Goal: Information Seeking & Learning: Learn about a topic

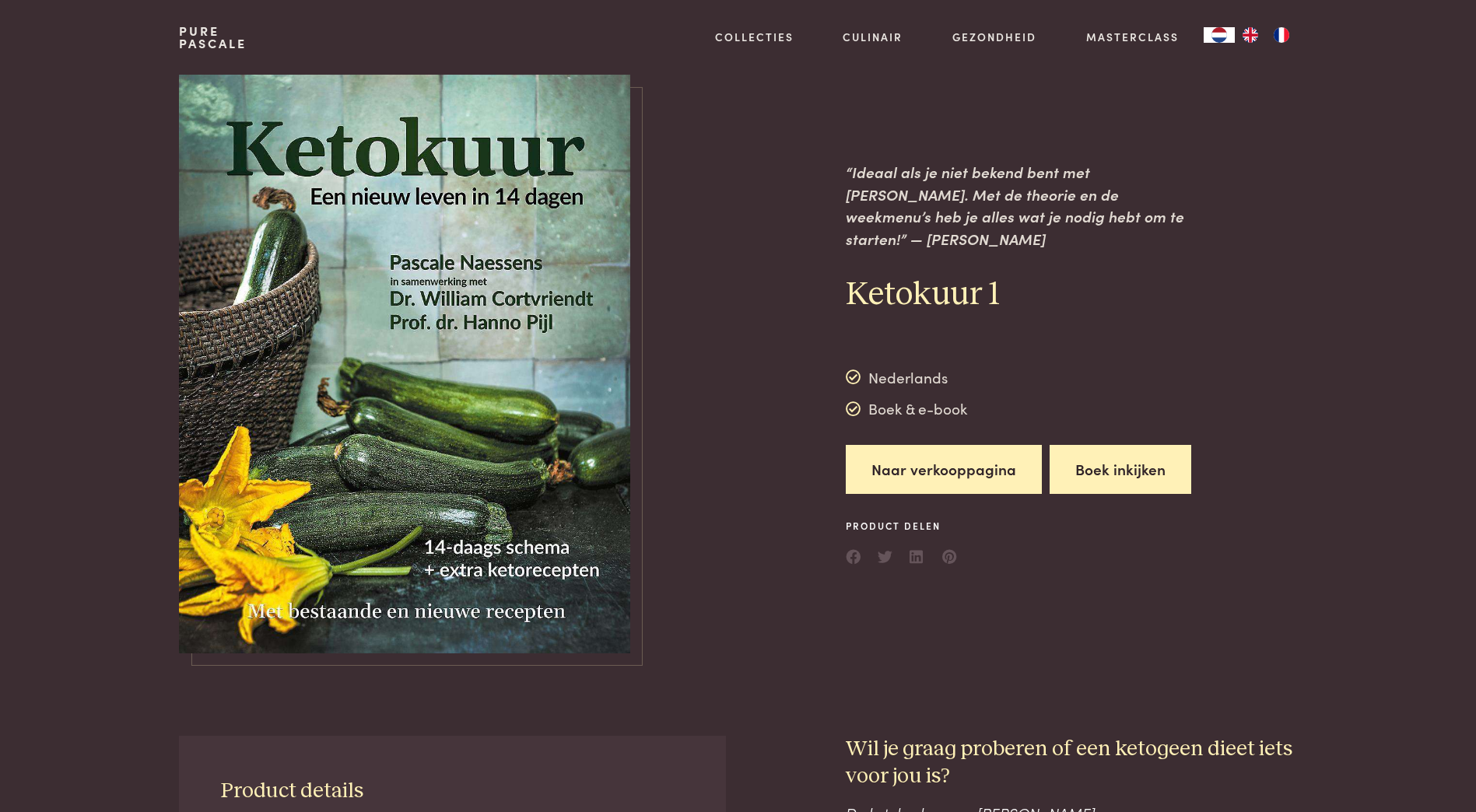
click at [1125, 455] on button "Boek inkijken" at bounding box center [1120, 469] width 141 height 49
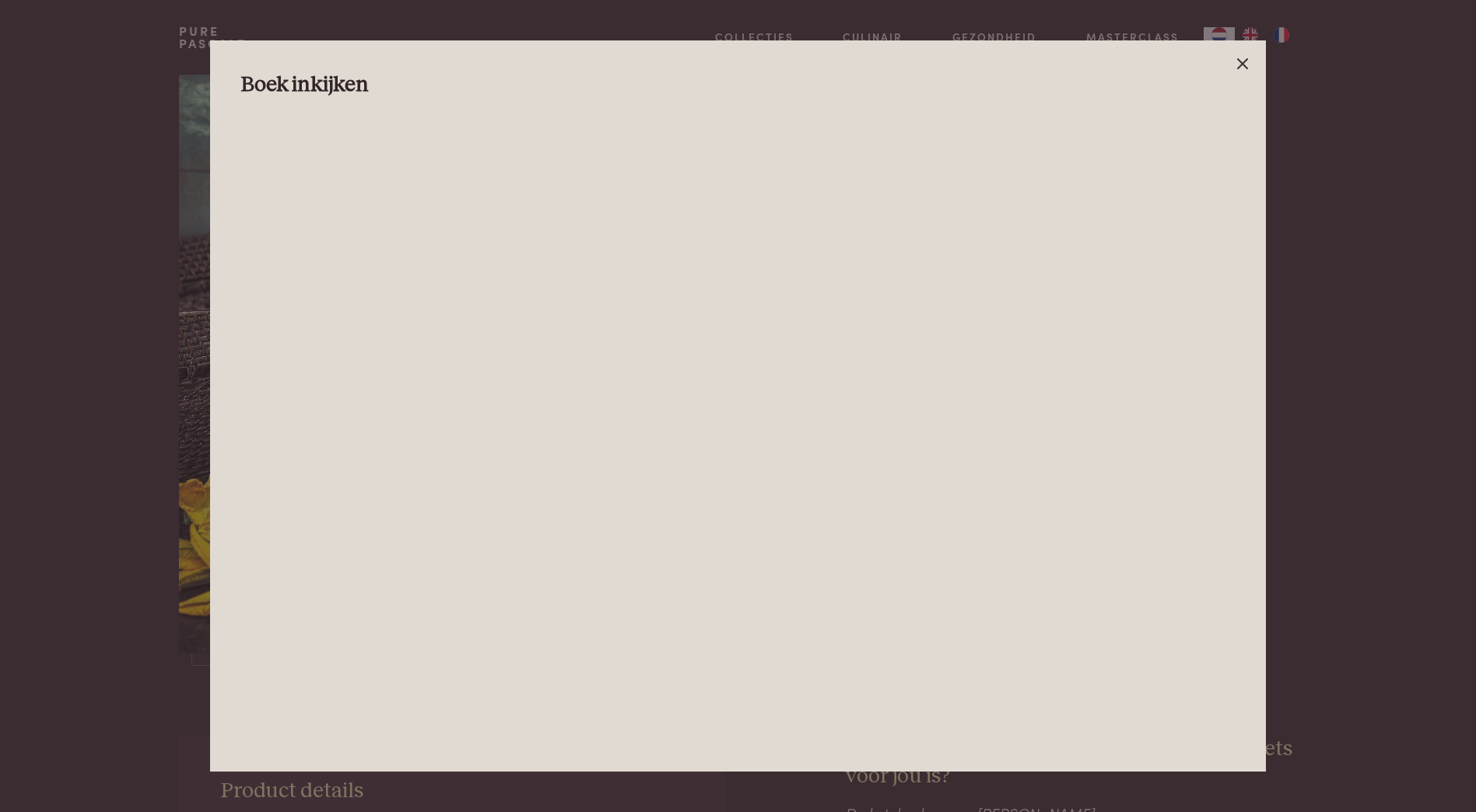
click at [1248, 62] on icon at bounding box center [1242, 64] width 19 height 19
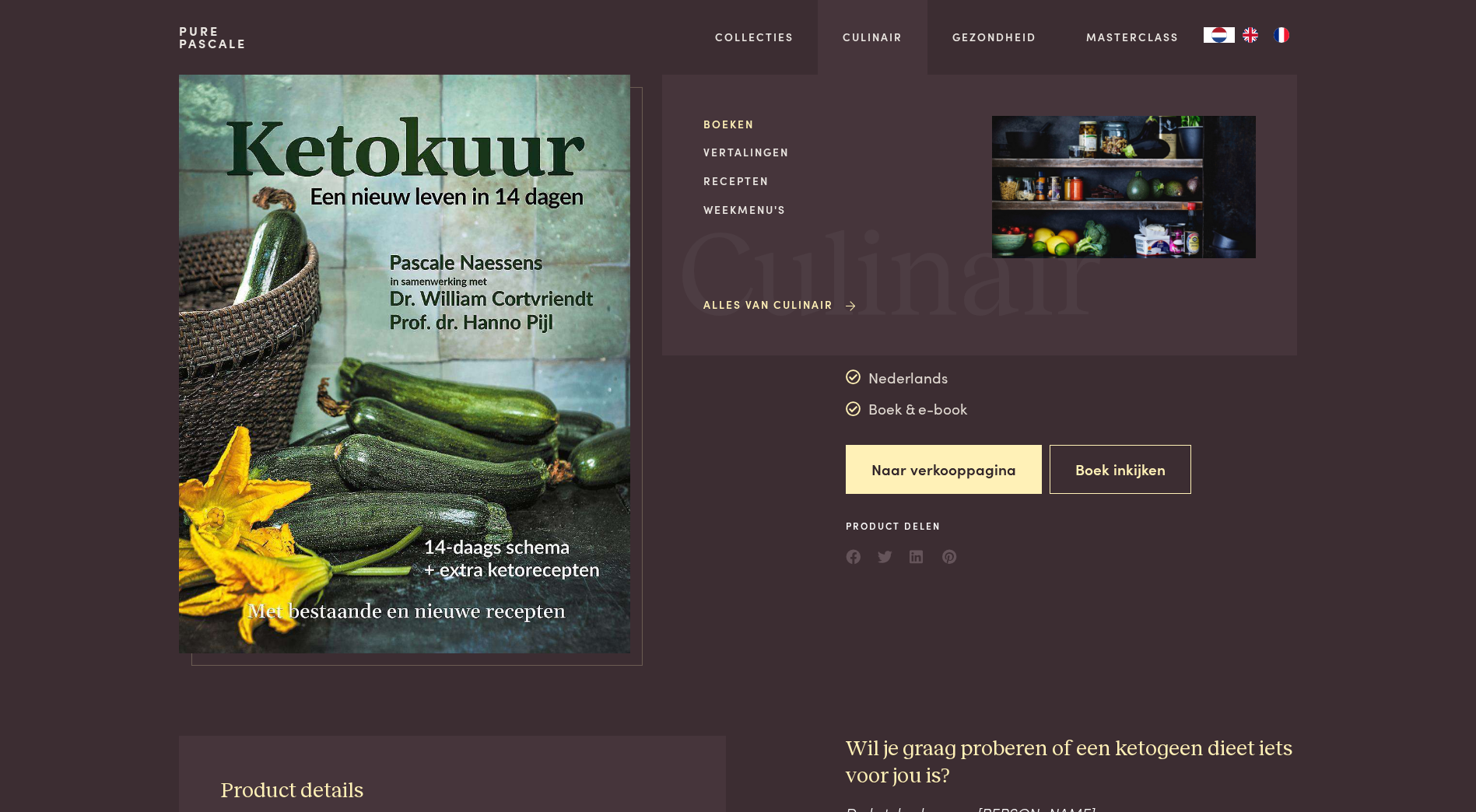
click at [727, 129] on link "Boeken" at bounding box center [835, 124] width 264 height 16
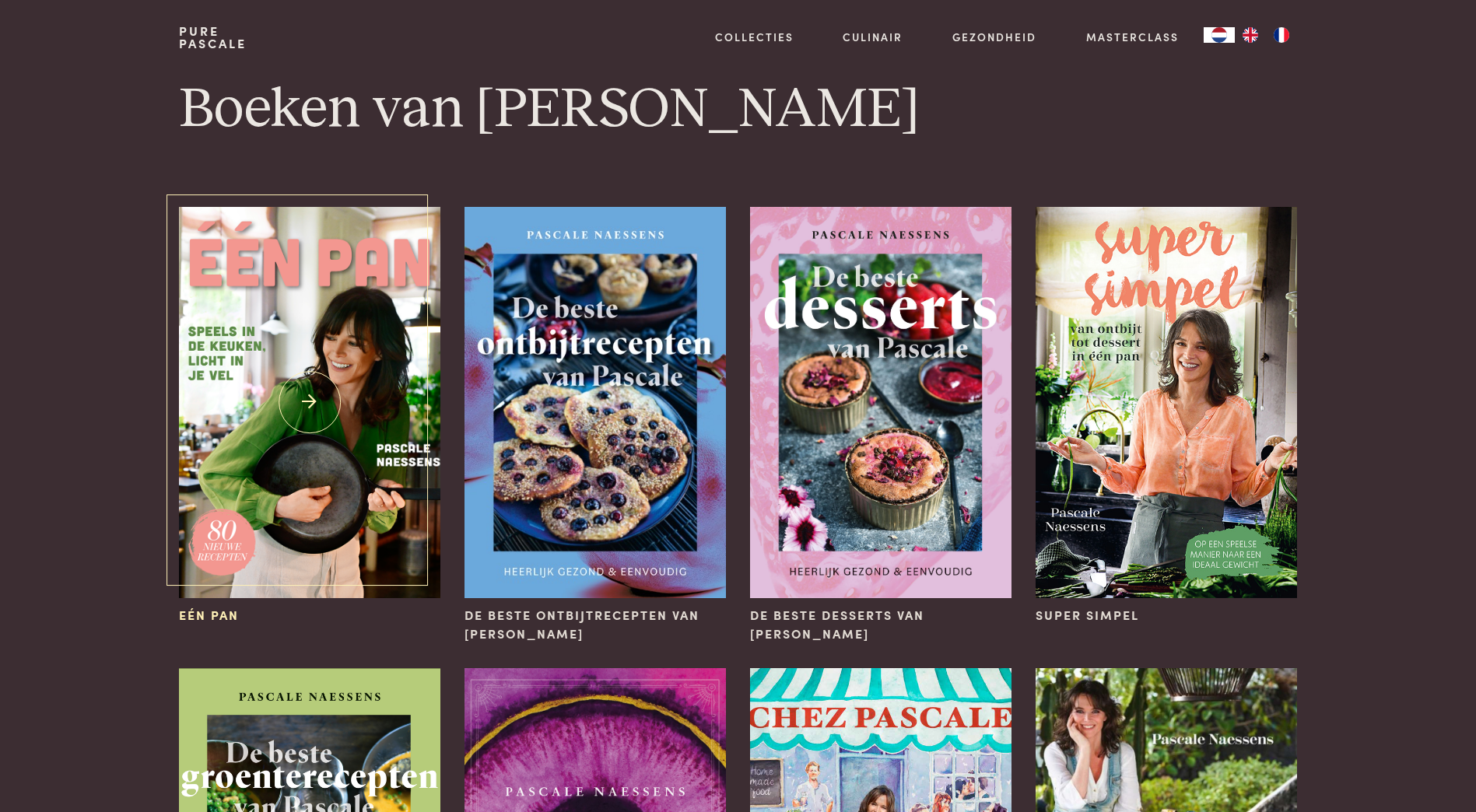
click at [275, 436] on img at bounding box center [309, 402] width 261 height 391
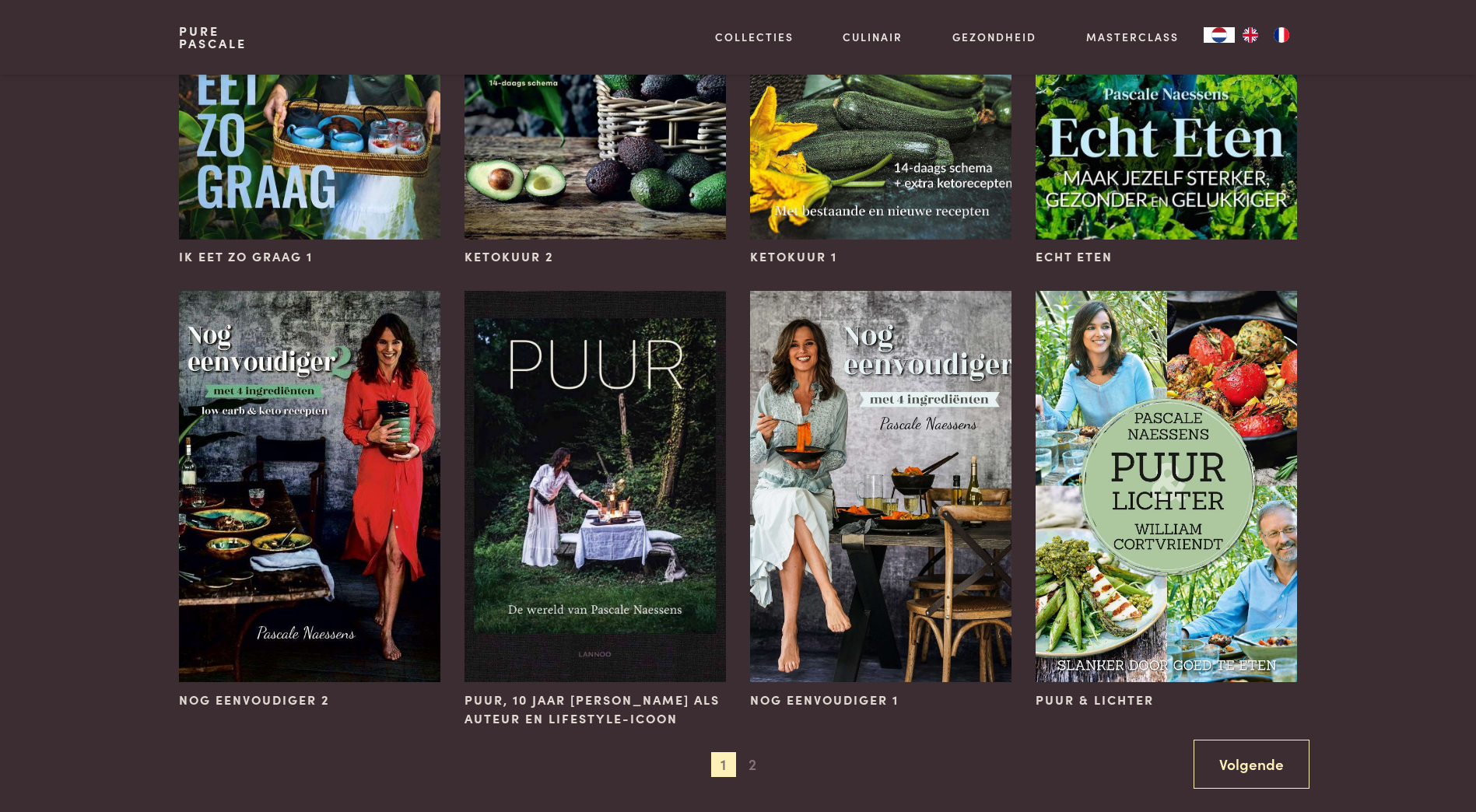
scroll to position [1322, 0]
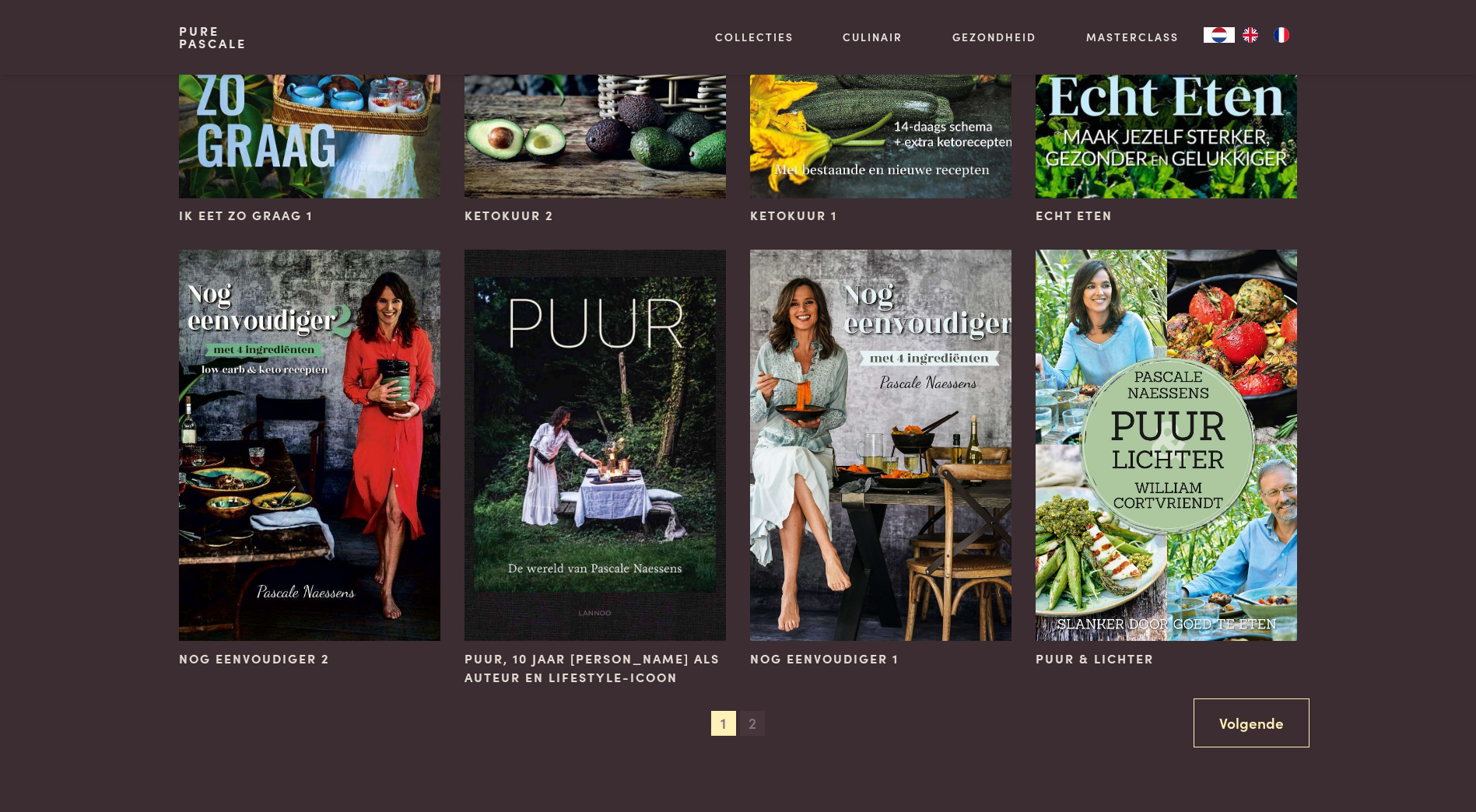
click at [756, 722] on span "2" at bounding box center [753, 723] width 25 height 25
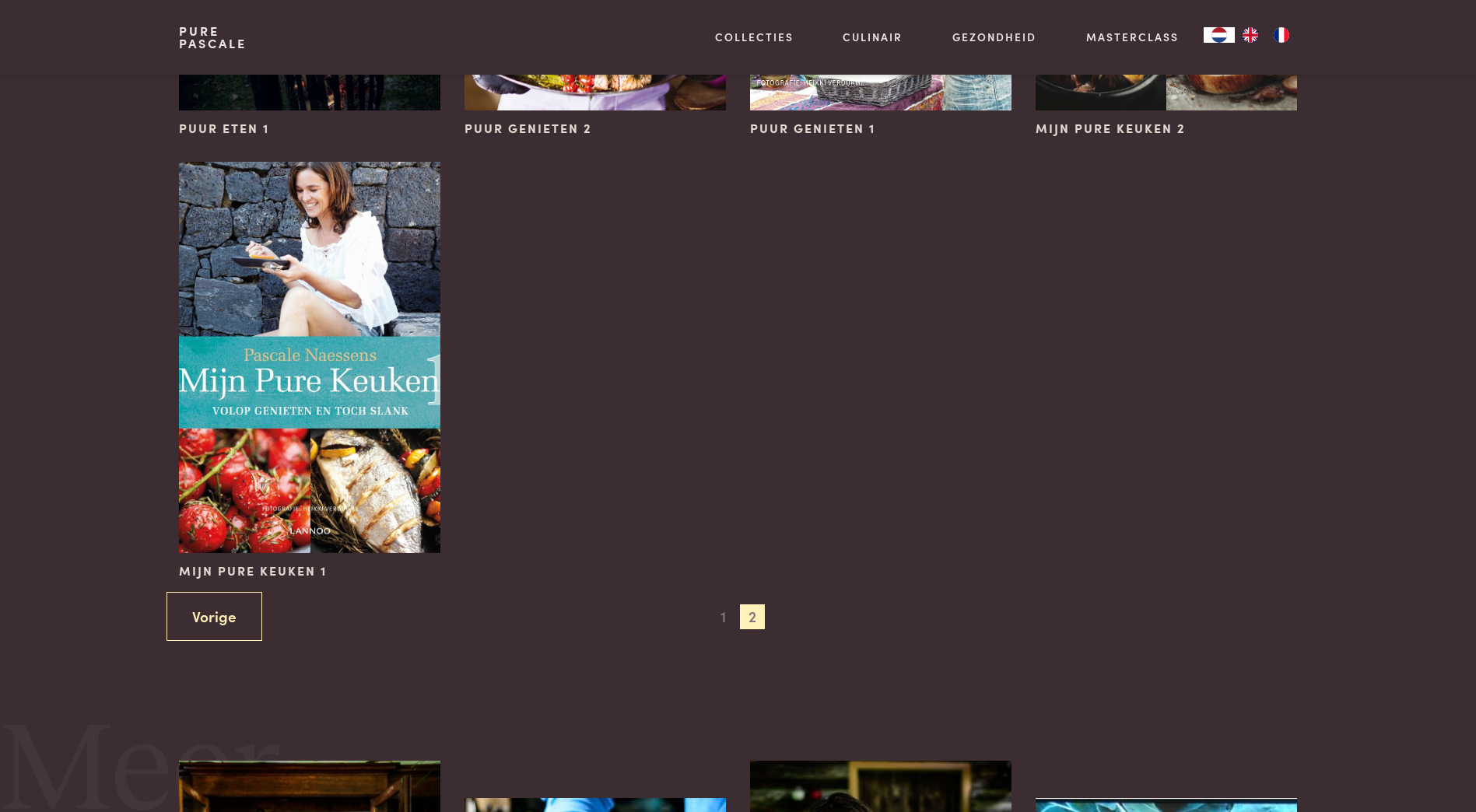
scroll to position [934, 0]
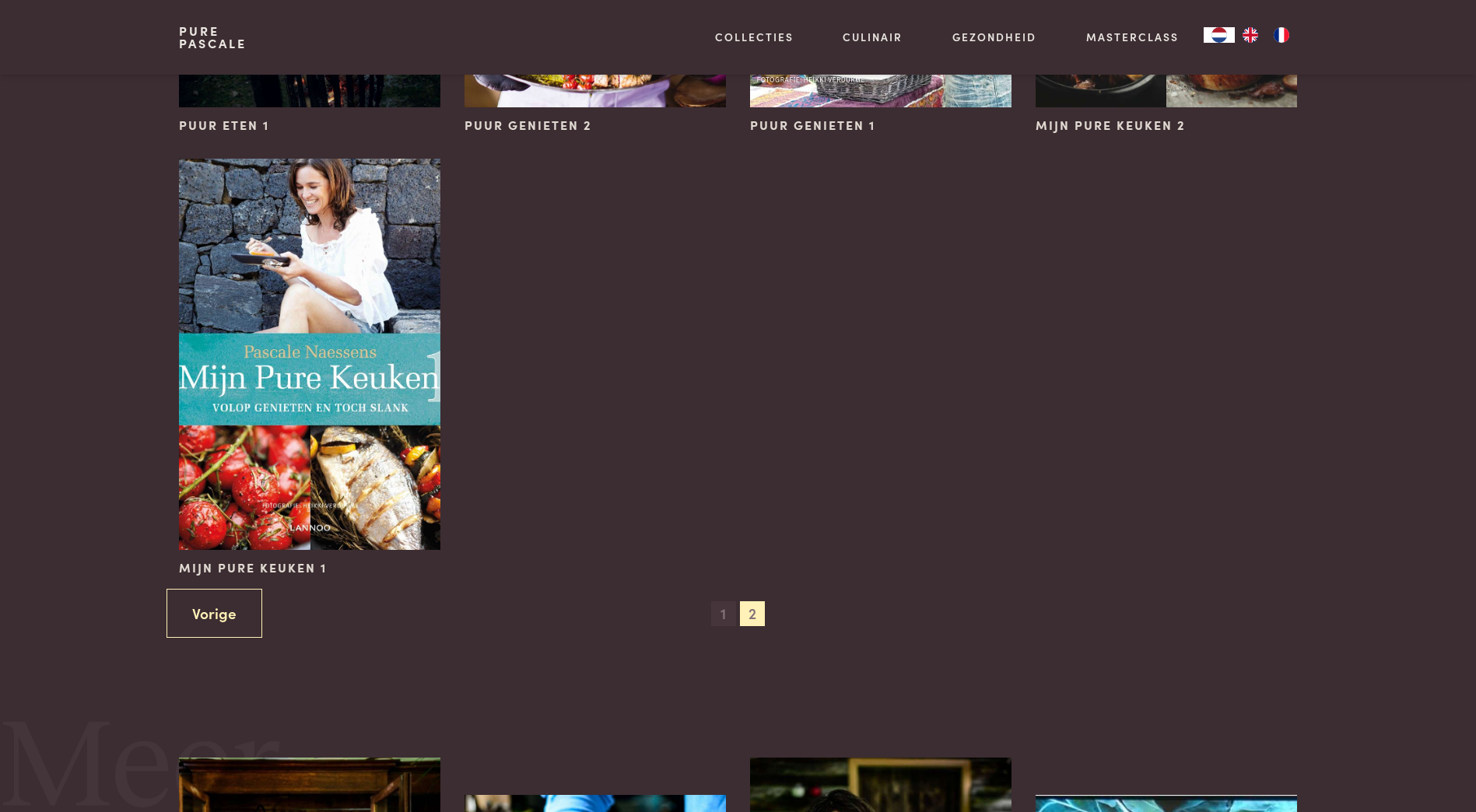
click at [726, 624] on span "1" at bounding box center [723, 614] width 25 height 25
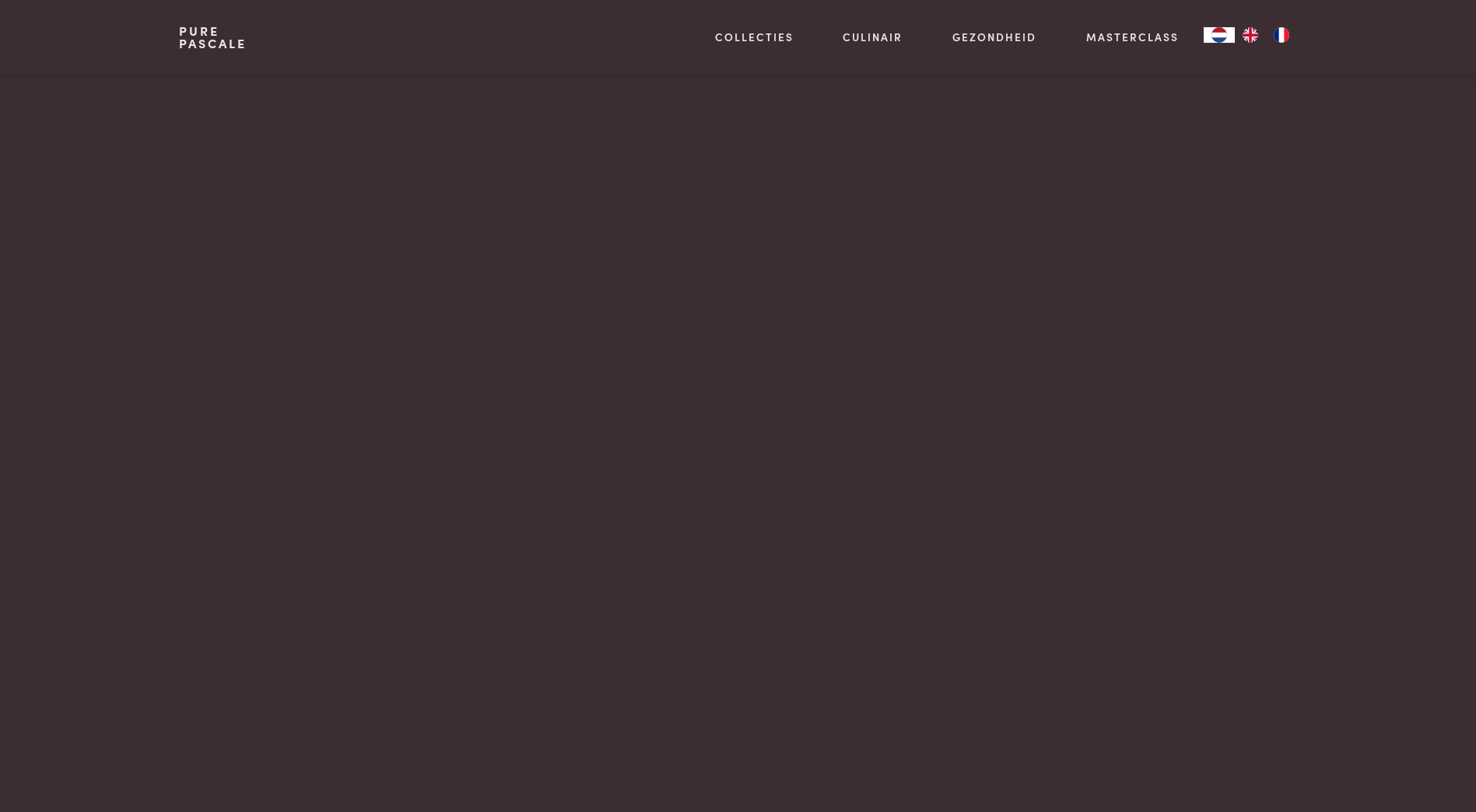
scroll to position [0, 0]
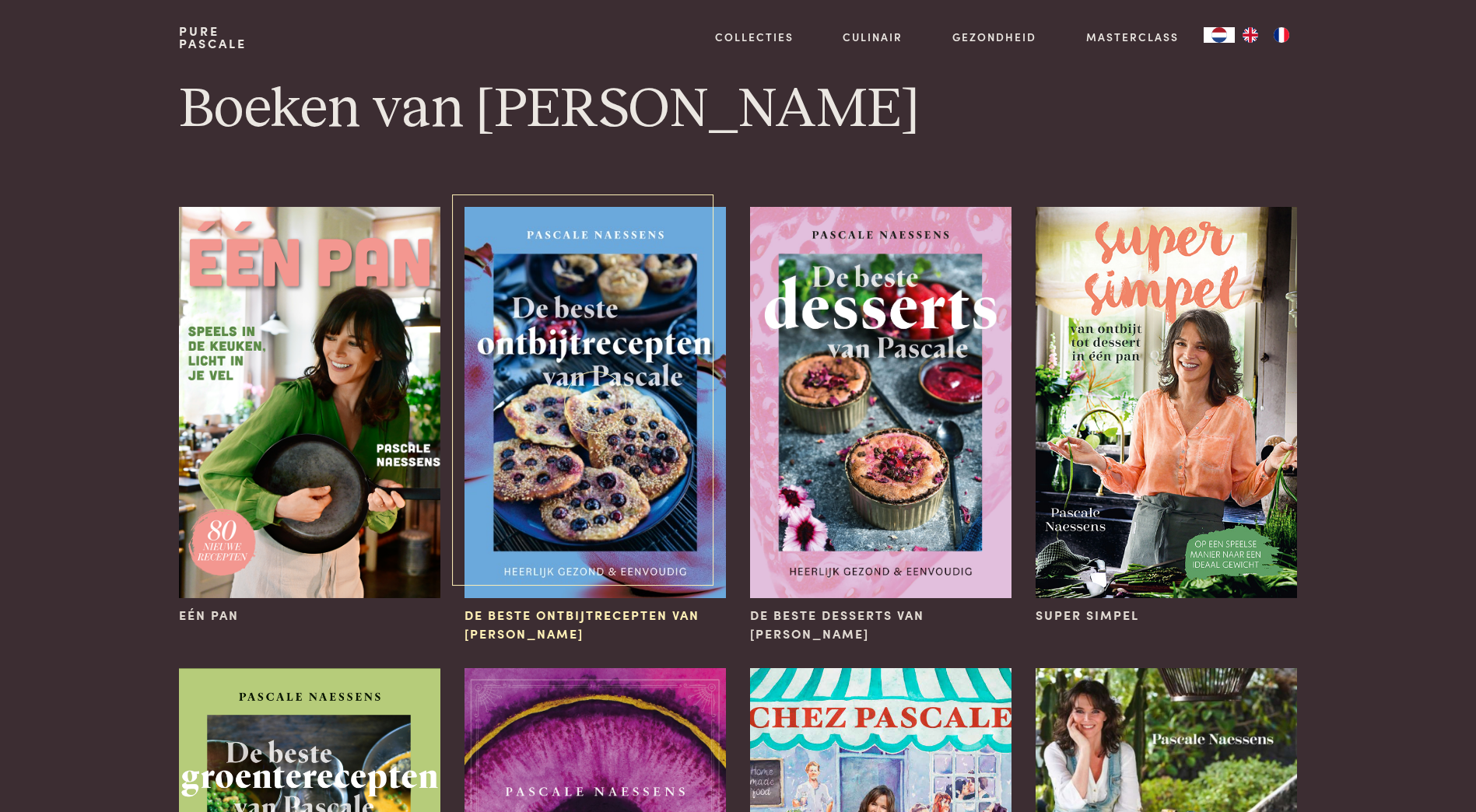
click at [598, 362] on img at bounding box center [595, 402] width 261 height 391
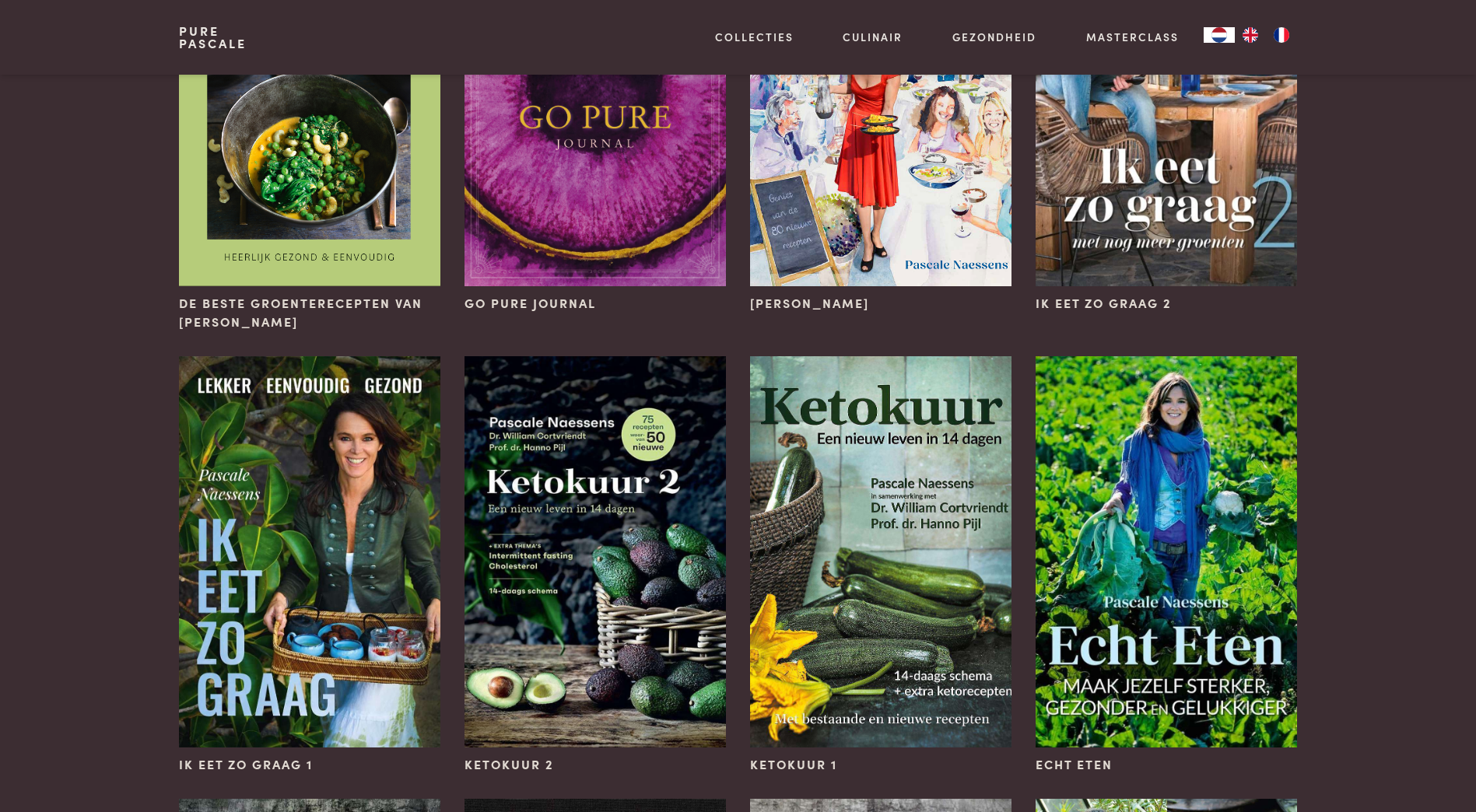
scroll to position [934, 0]
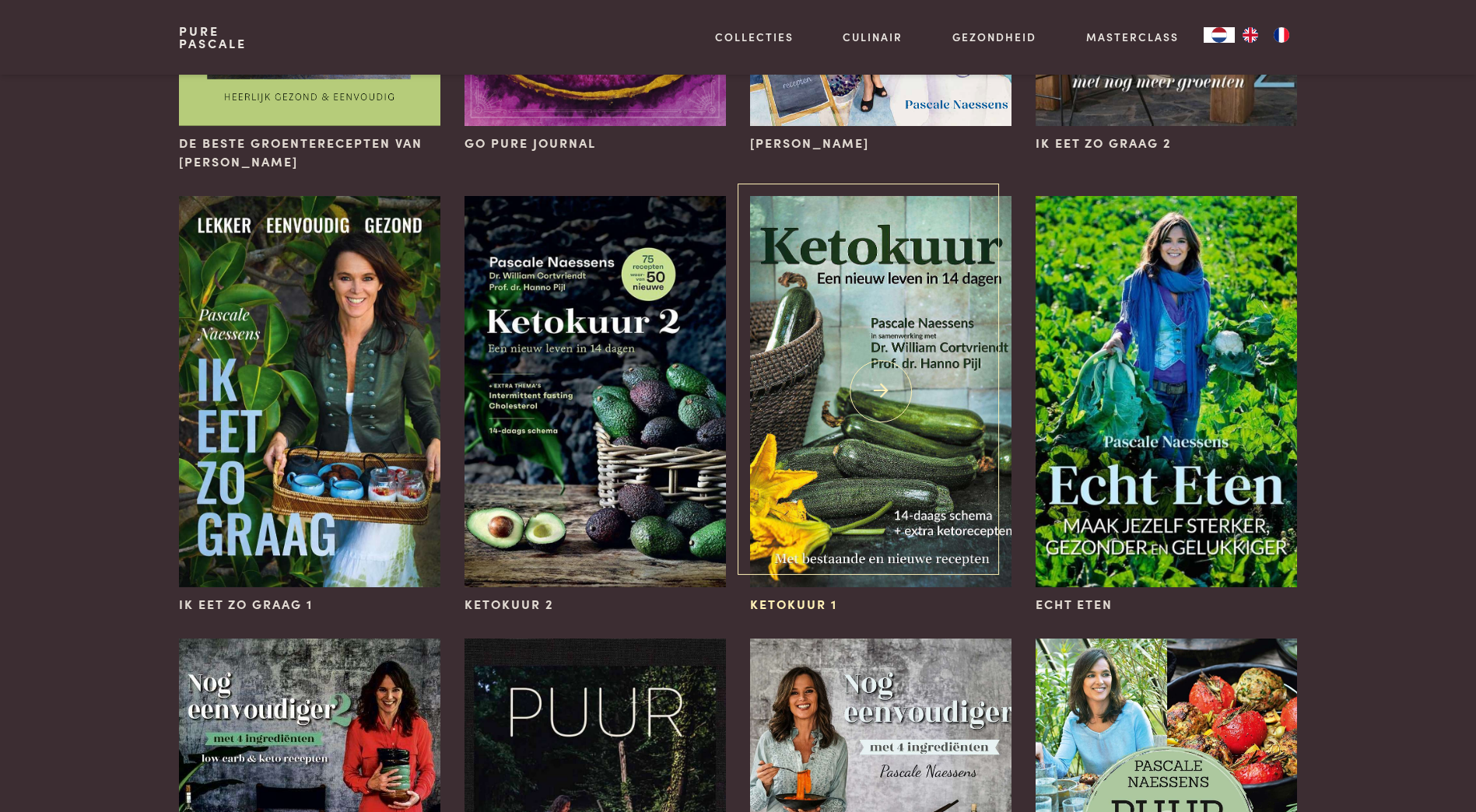
click at [899, 438] on img at bounding box center [880, 391] width 261 height 391
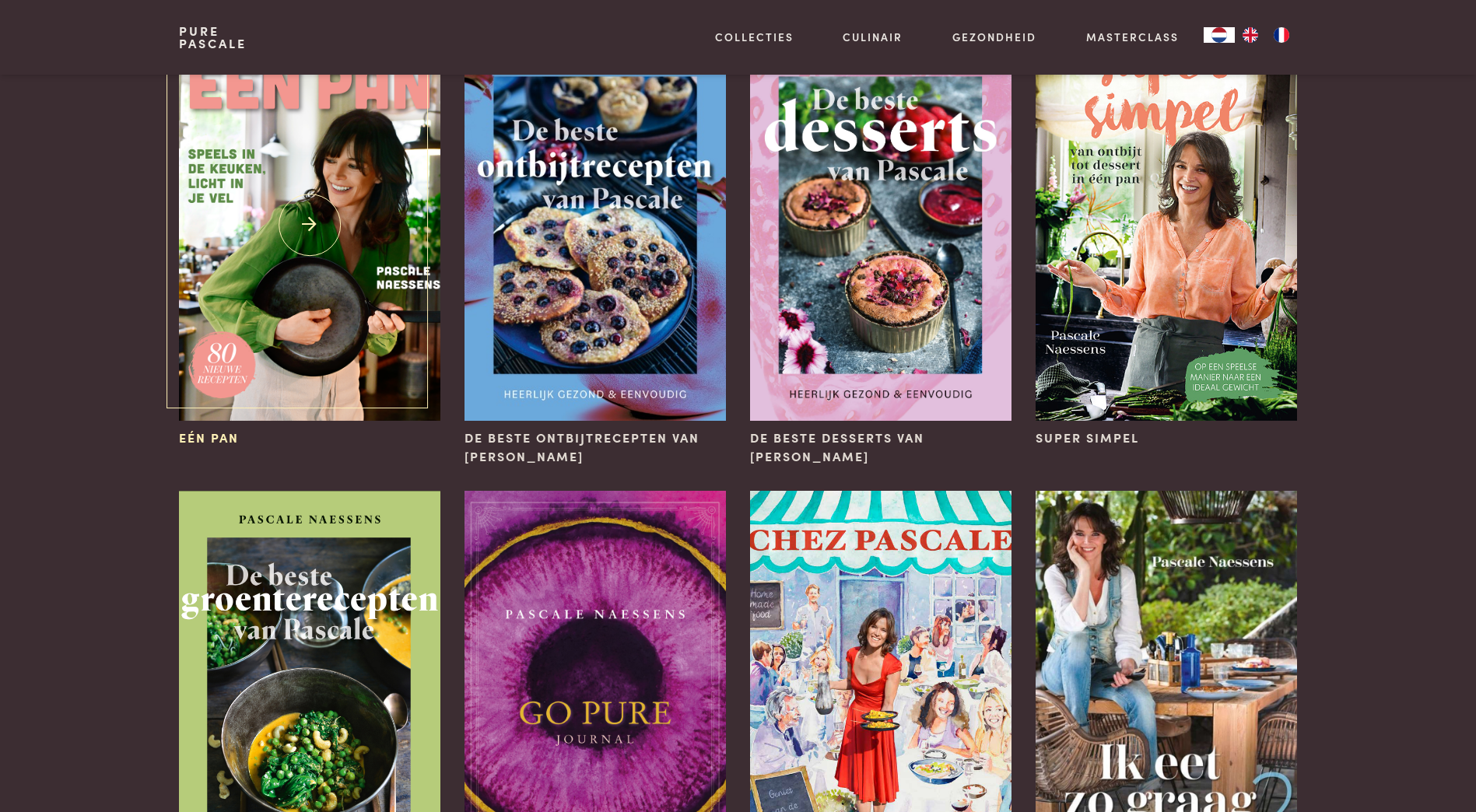
scroll to position [155, 0]
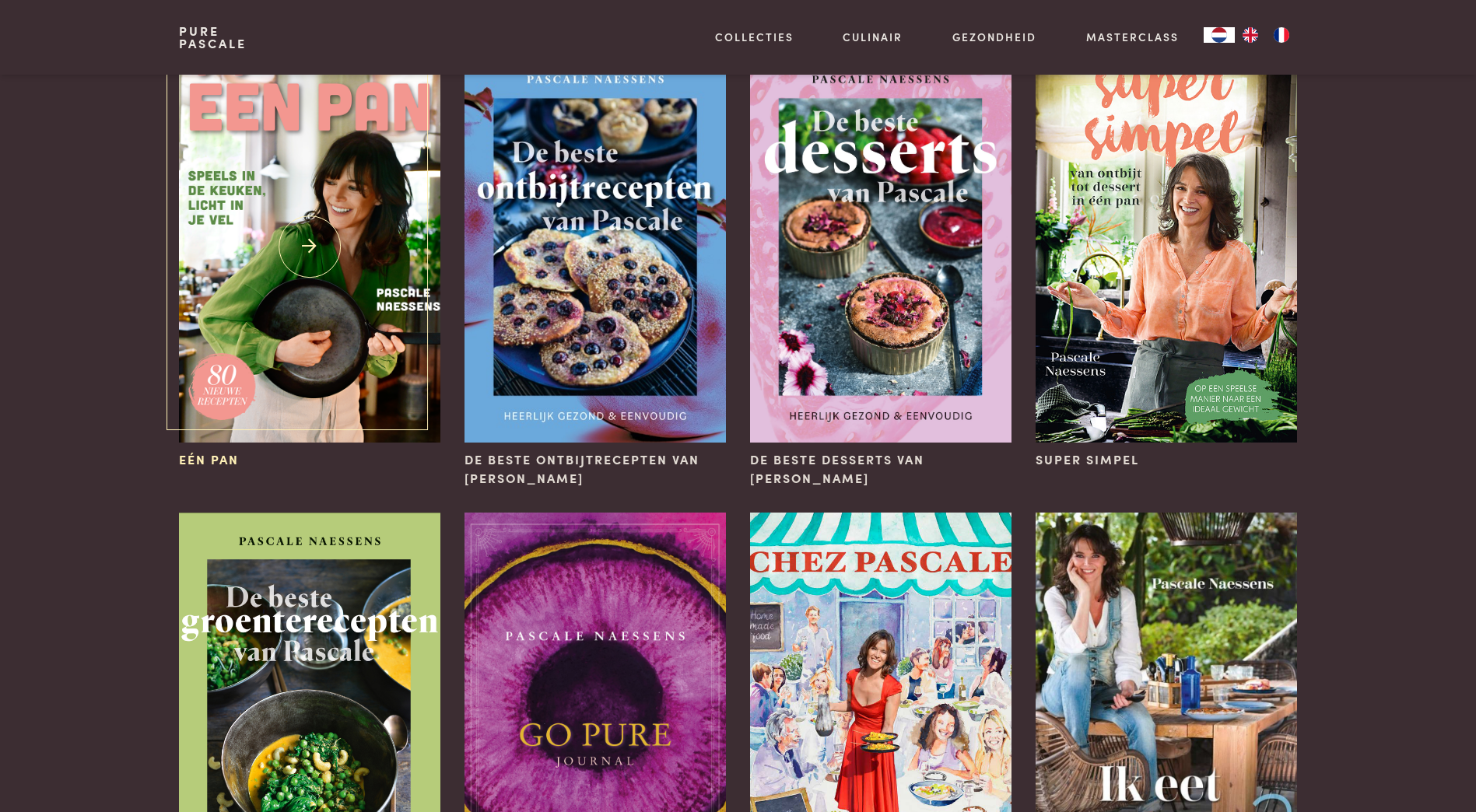
click at [290, 220] on img at bounding box center [309, 246] width 261 height 391
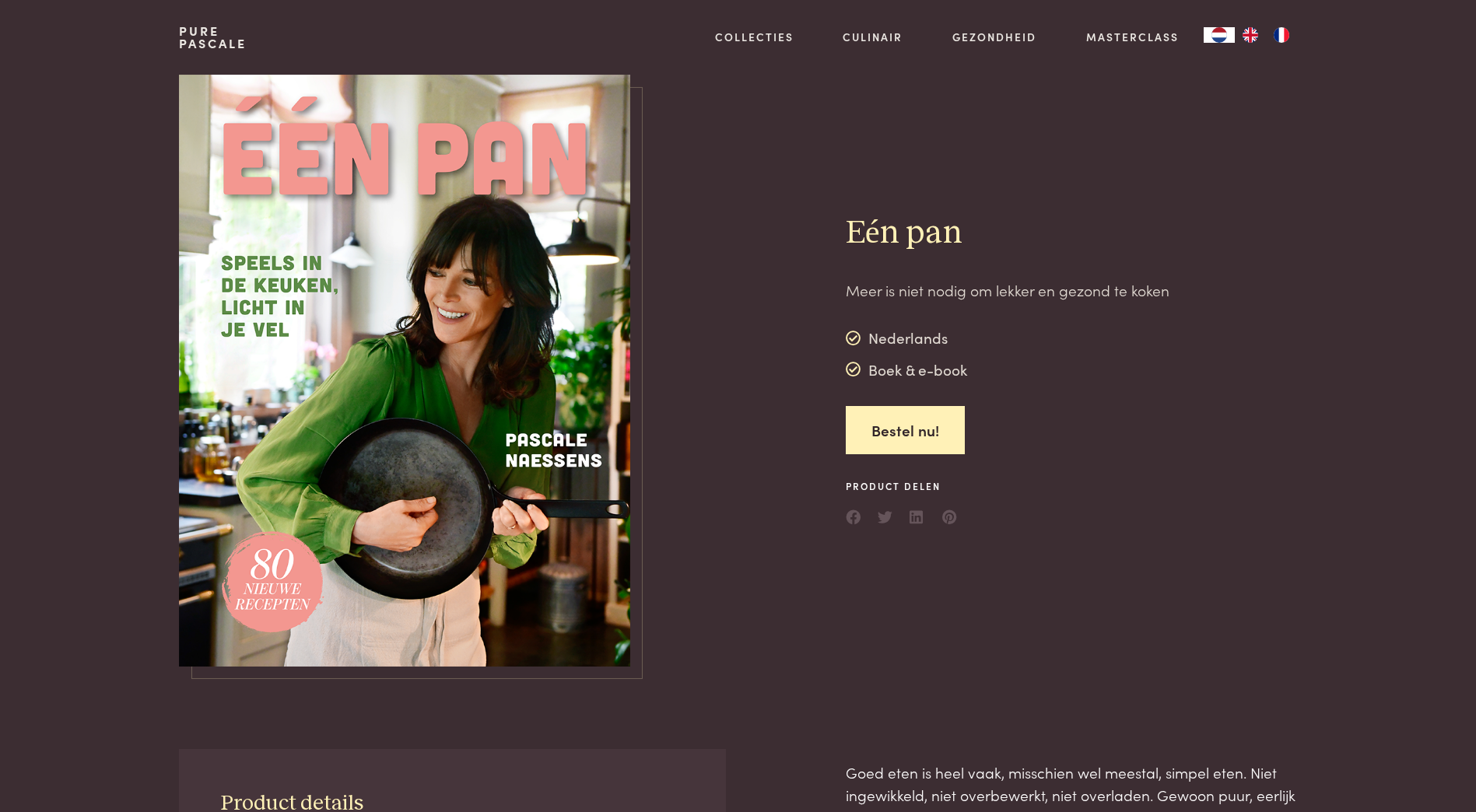
click at [427, 351] on img at bounding box center [404, 370] width 451 height 592
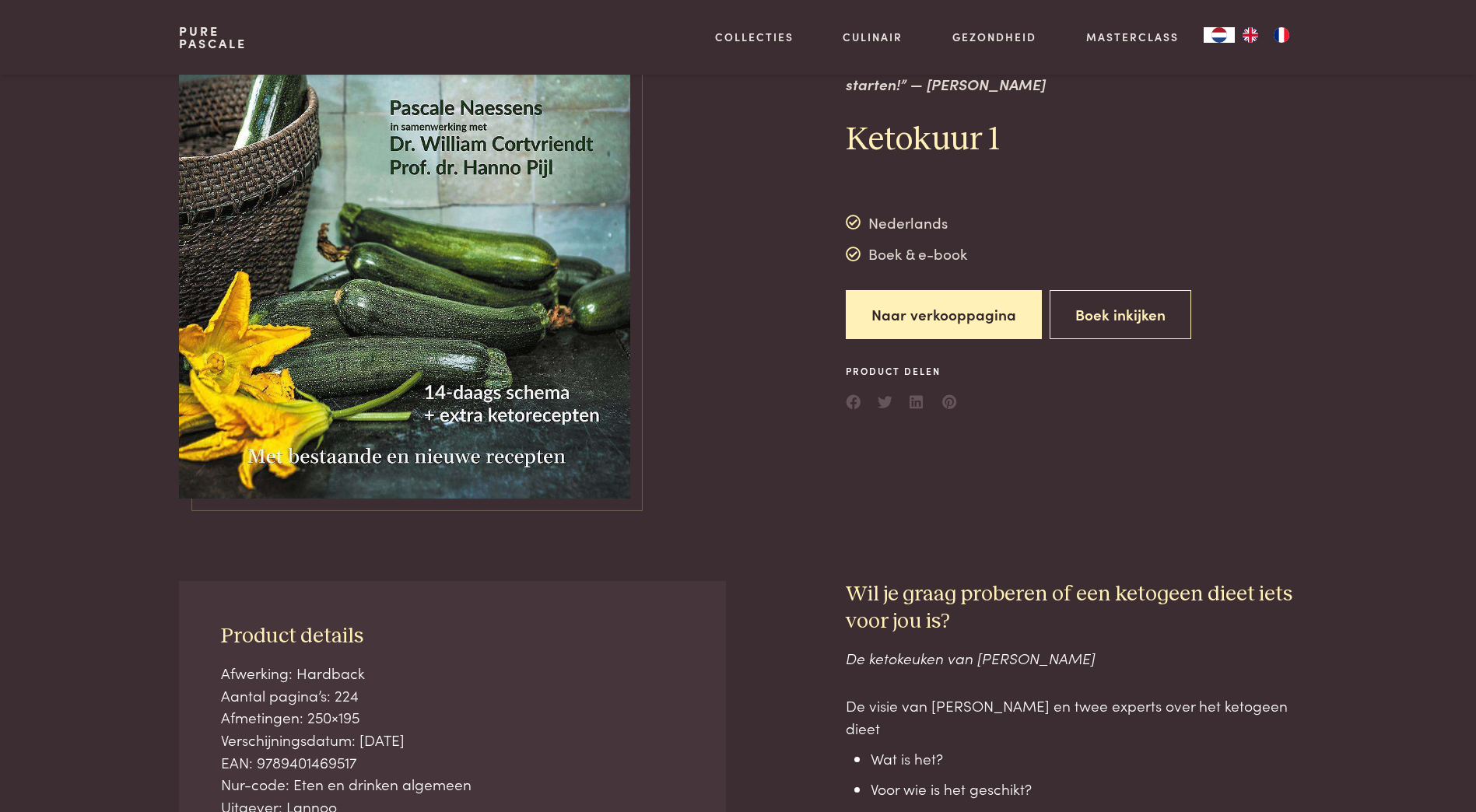
scroll to position [155, 0]
click at [1091, 304] on button "Boek inkijken" at bounding box center [1120, 314] width 141 height 49
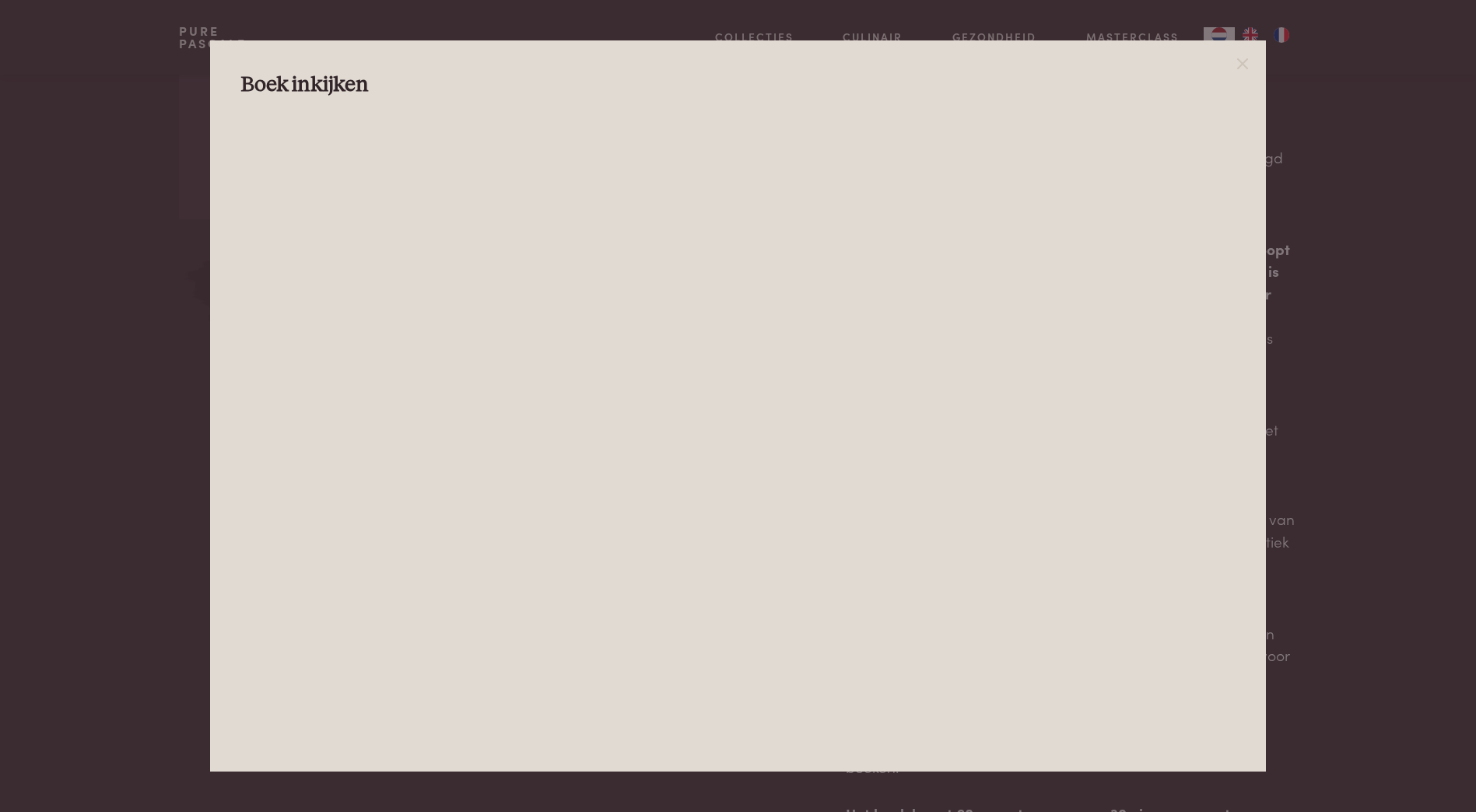
scroll to position [1011, 0]
click at [1257, 56] on div "Boek inkijken" at bounding box center [738, 406] width 1055 height 731
click at [1245, 66] on line at bounding box center [1242, 64] width 9 height 9
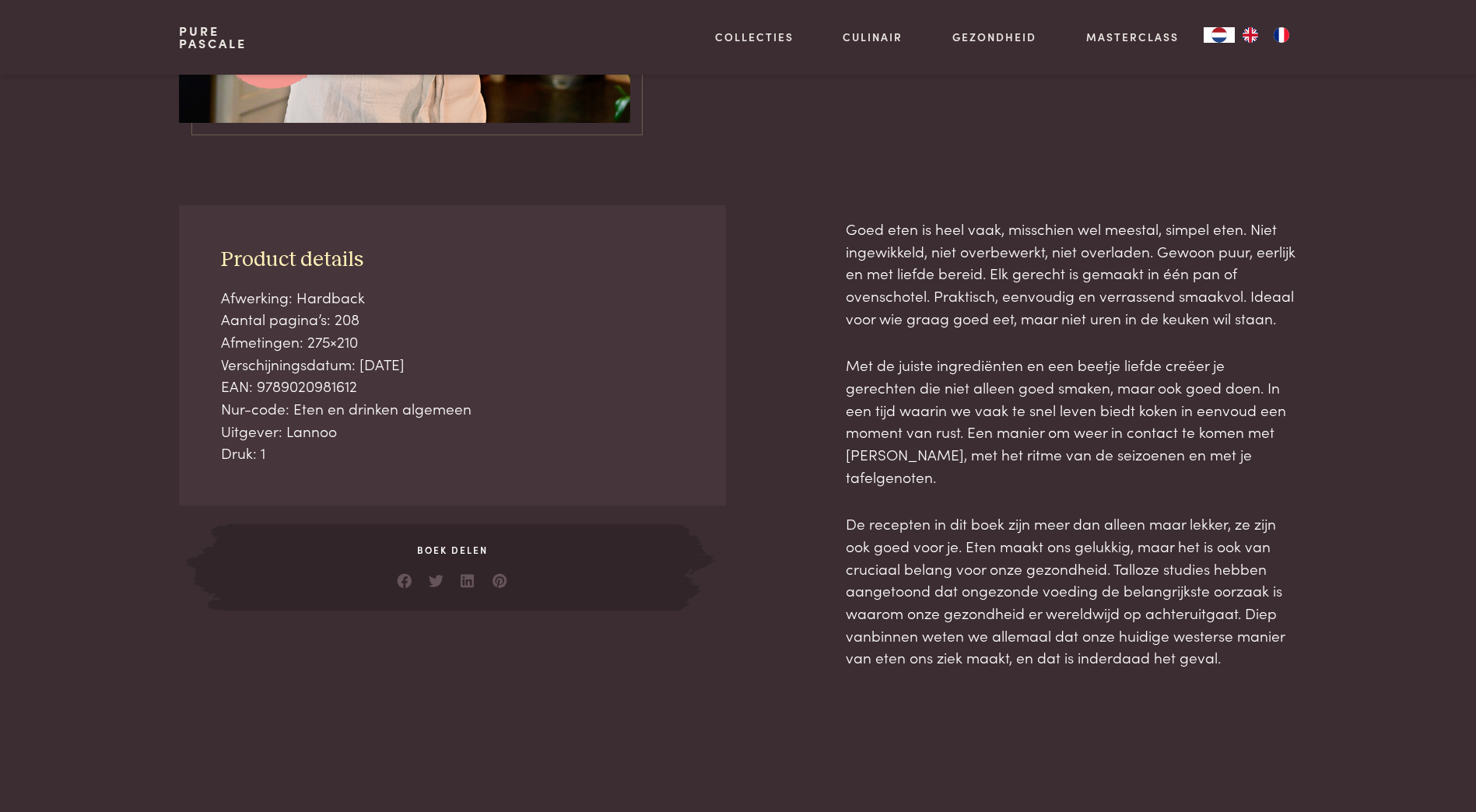
scroll to position [544, 0]
